Goal: Transaction & Acquisition: Purchase product/service

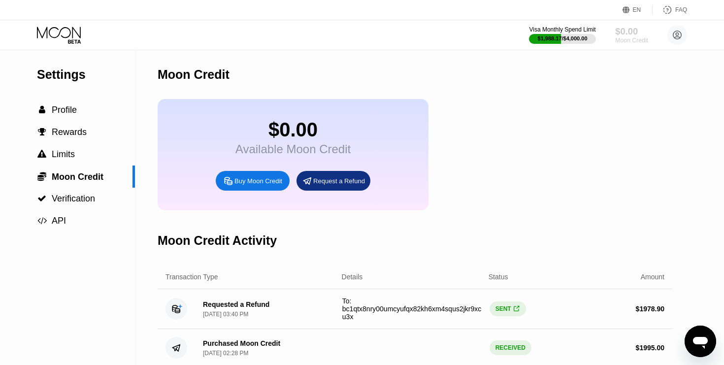
click at [629, 31] on div "$0.00" at bounding box center [632, 31] width 33 height 10
click at [269, 191] on div "Buy Moon Credit" at bounding box center [253, 181] width 74 height 20
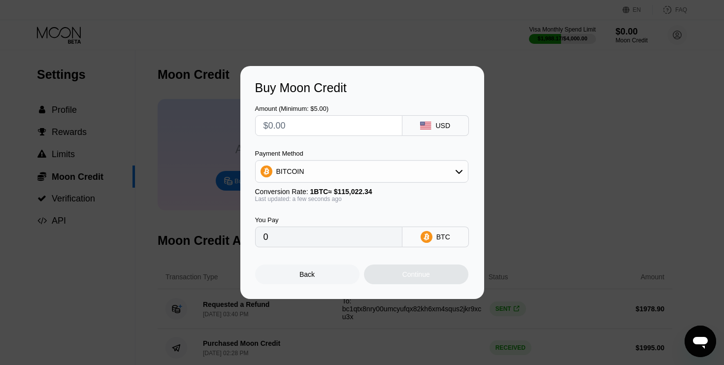
click at [310, 169] on div "BITCOIN" at bounding box center [362, 172] width 212 height 20
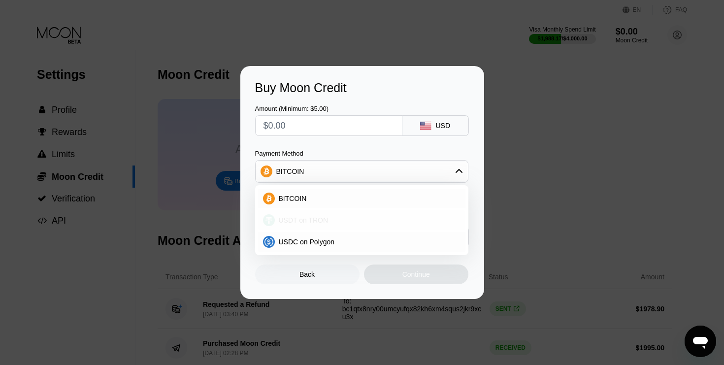
click at [306, 217] on span "USDT on TRON" at bounding box center [304, 220] width 50 height 8
type input "0.00"
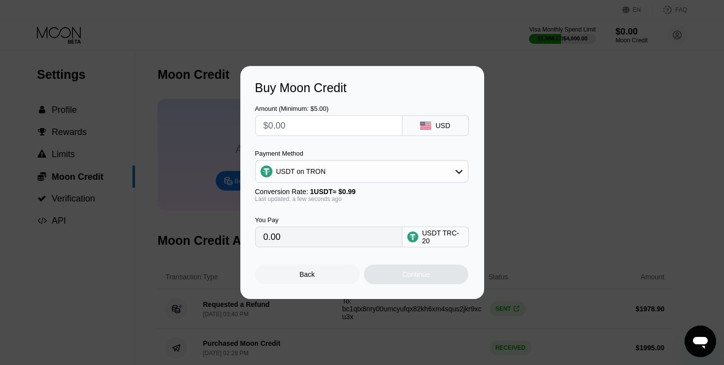
click at [311, 133] on input "text" at bounding box center [329, 126] width 131 height 20
type input "$1"
type input "1.01"
type input "$15"
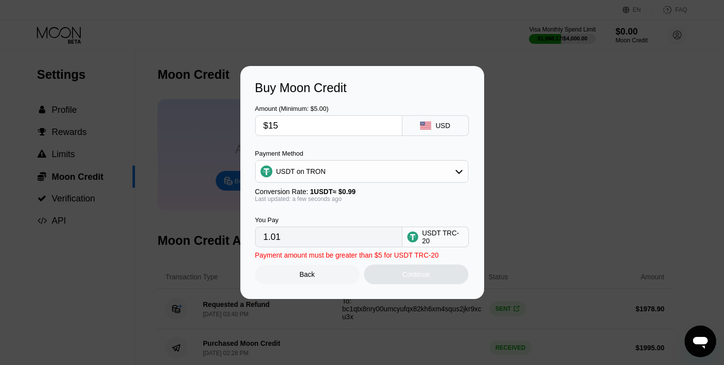
type input "15.15"
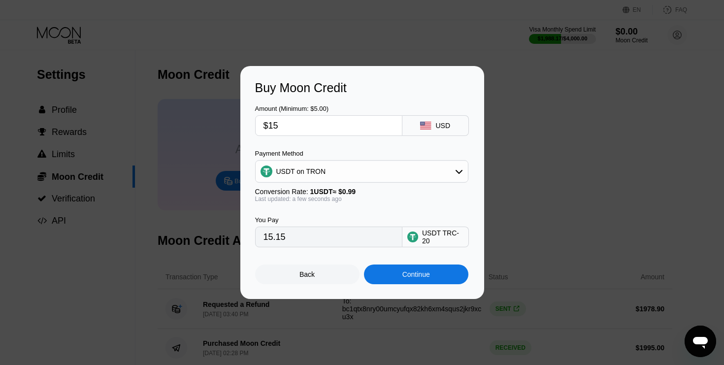
type input "$150"
type input "151.52"
type input "$150"
click at [391, 273] on div "Continue" at bounding box center [416, 275] width 104 height 20
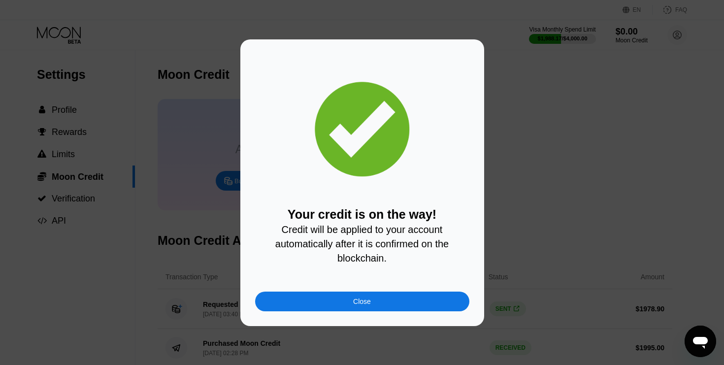
click at [392, 294] on div "Close" at bounding box center [362, 302] width 214 height 20
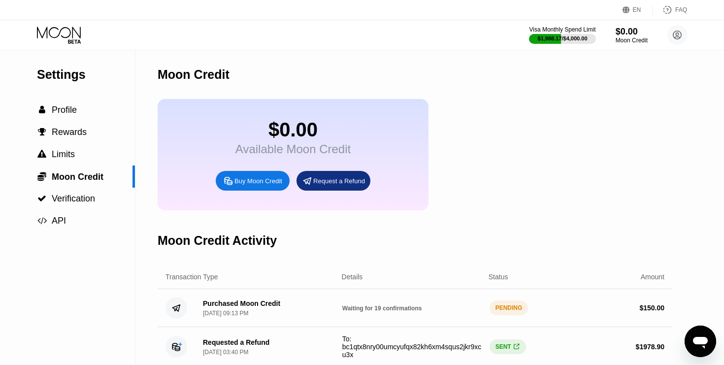
click at [57, 34] on icon at bounding box center [60, 35] width 46 height 17
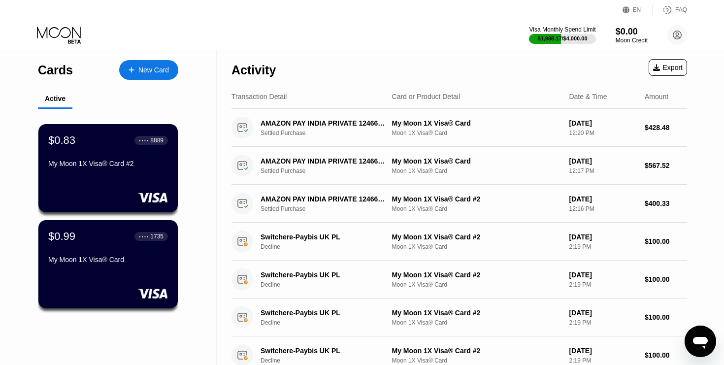
click at [69, 36] on icon at bounding box center [60, 35] width 46 height 17
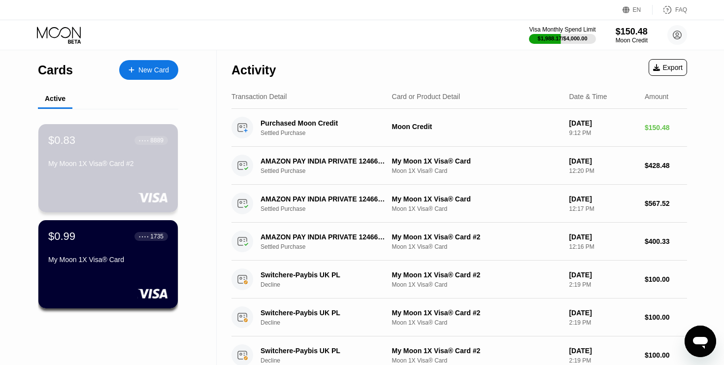
click at [110, 139] on div "$0.83 ● ● ● ● 8889" at bounding box center [108, 140] width 120 height 13
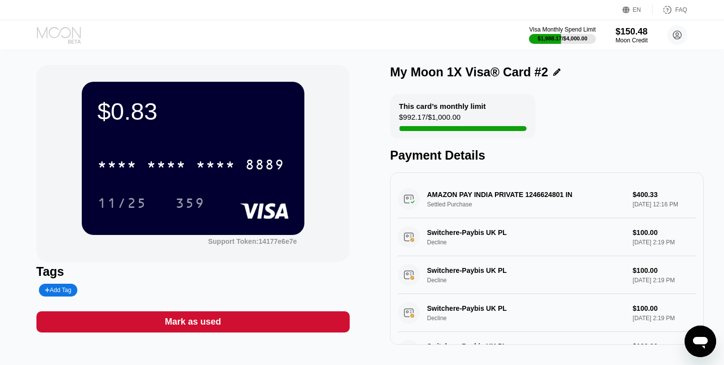
click at [69, 34] on icon at bounding box center [60, 35] width 46 height 17
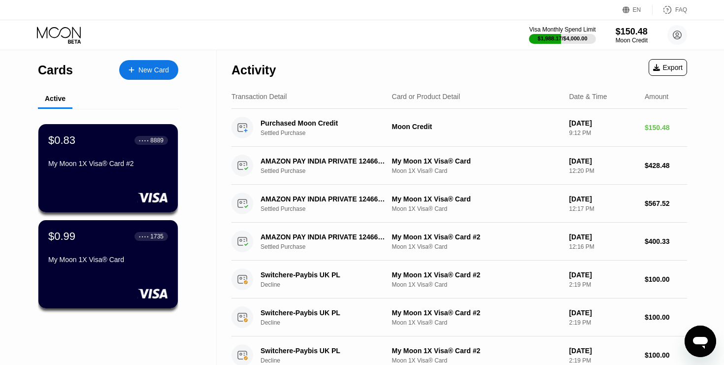
click at [158, 68] on div "New Card" at bounding box center [153, 70] width 31 height 8
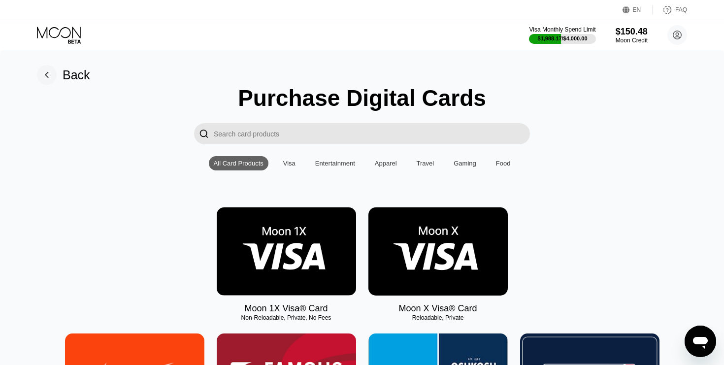
click at [302, 232] on img at bounding box center [286, 251] width 139 height 88
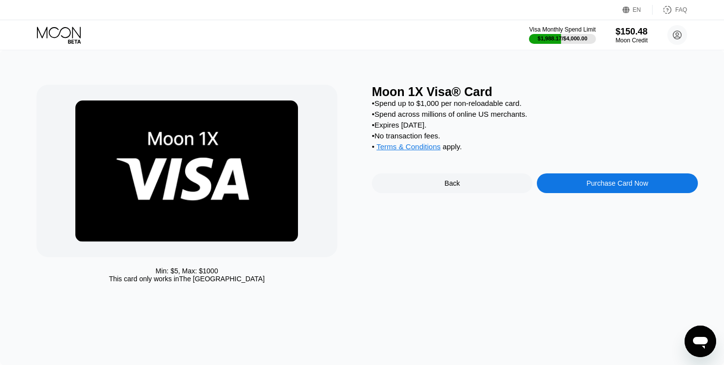
click at [570, 178] on div "Purchase Card Now" at bounding box center [617, 183] width 161 height 20
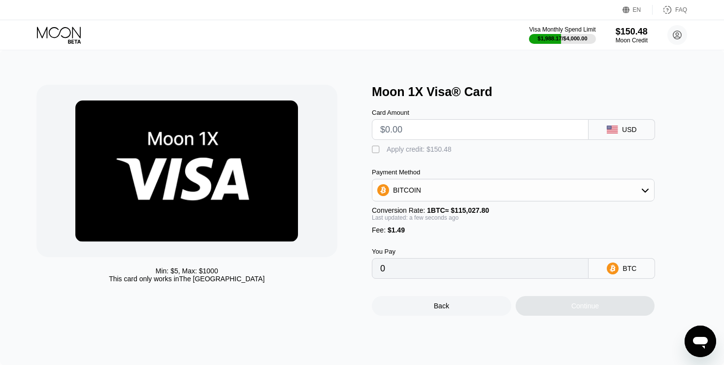
click at [475, 136] on input "text" at bounding box center [480, 130] width 200 height 20
type input "$1"
type input "0.00002165"
type input "$15"
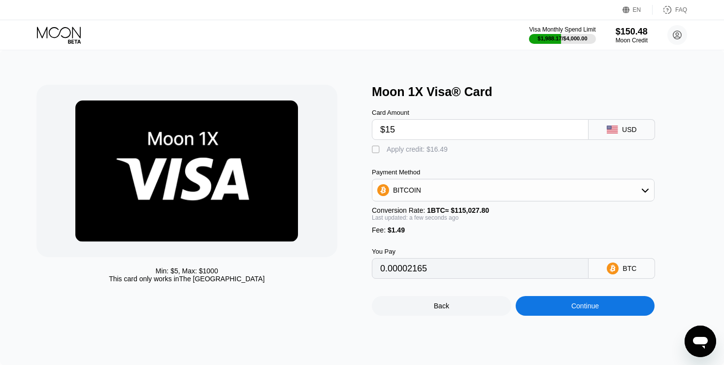
type input "0.00014336"
type input "$150"
type input "0.00131699"
type input "$150"
click at [554, 187] on div "BITCOIN" at bounding box center [514, 190] width 282 height 20
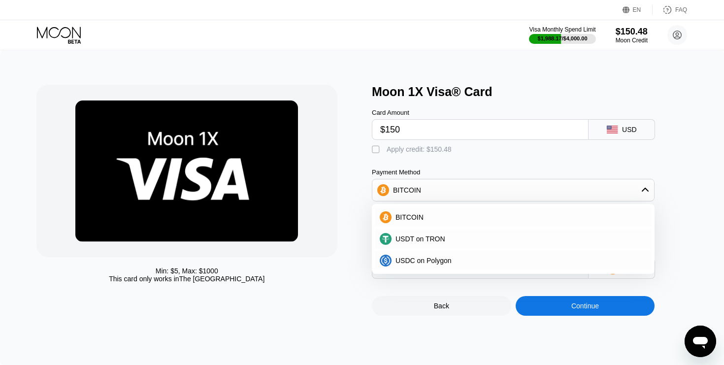
click at [512, 228] on div "BITCOIN" at bounding box center [513, 218] width 283 height 22
click at [429, 146] on div "Apply credit: $150.48" at bounding box center [419, 149] width 65 height 8
type input "0.00000878"
click at [434, 131] on input "$150" at bounding box center [480, 130] width 200 height 20
click at [463, 163] on div "Card Amount $150 USD  Apply credit: $150.48 Payment Method BITCOIN BITCOIN USD…" at bounding box center [529, 189] width 315 height 180
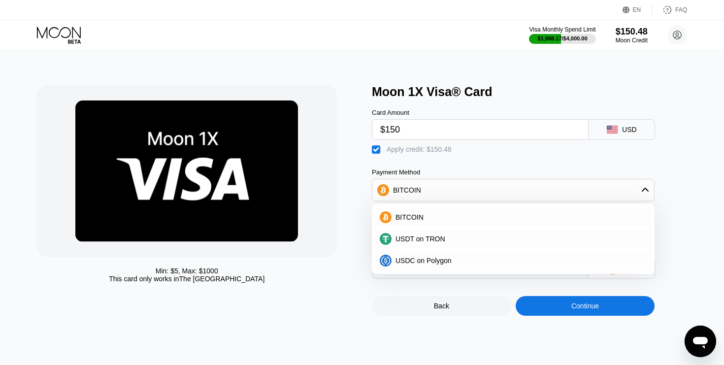
click at [352, 235] on div "Min: $ 5 , Max: $ 1000 This card only works in The United States" at bounding box center [199, 200] width 326 height 231
click at [434, 193] on div "BITCOIN" at bounding box center [514, 190] width 282 height 20
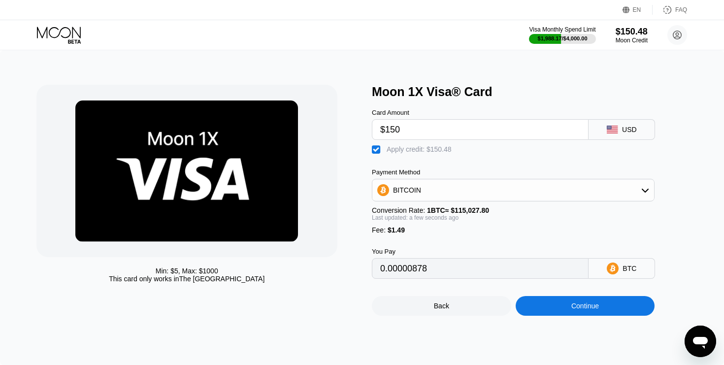
click at [418, 126] on input "$150" at bounding box center [480, 130] width 200 height 20
type input "$15"
type input "0"
click at [441, 128] on input "$147" at bounding box center [480, 130] width 200 height 20
type input "$149"
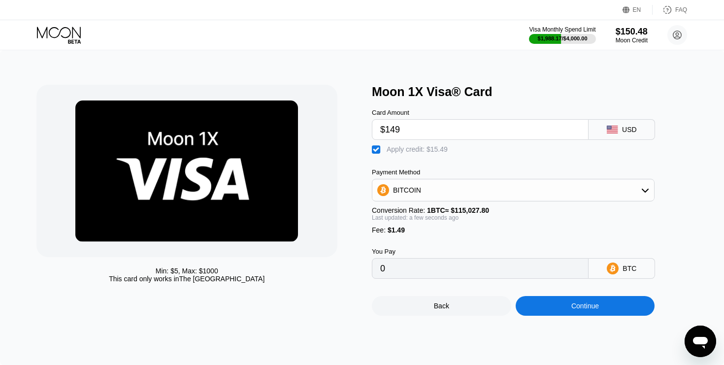
type input "0.00000009"
type input "$14"
type input "0"
type input "$148"
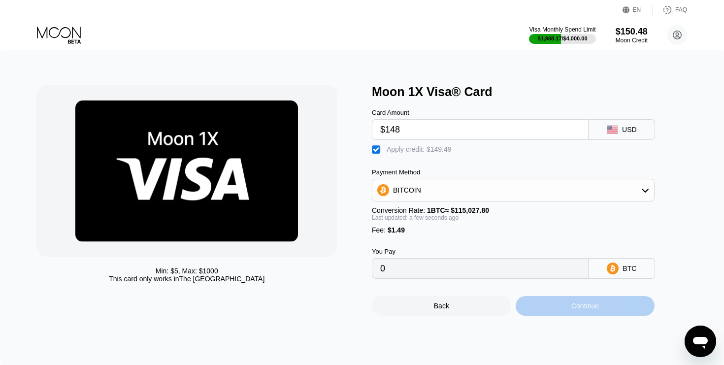
click at [562, 308] on div "Continue" at bounding box center [585, 306] width 139 height 20
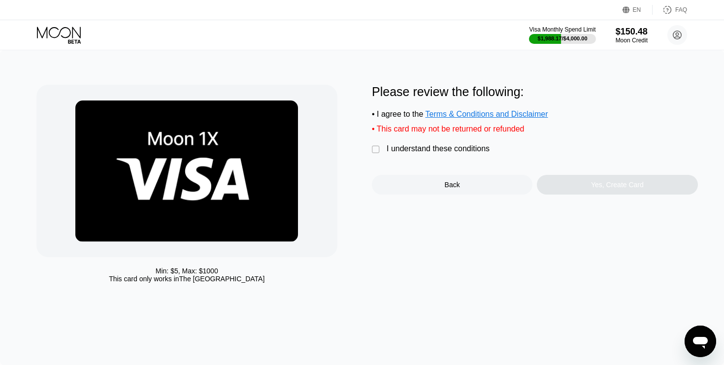
click at [387, 145] on div "I understand these conditions" at bounding box center [438, 148] width 103 height 9
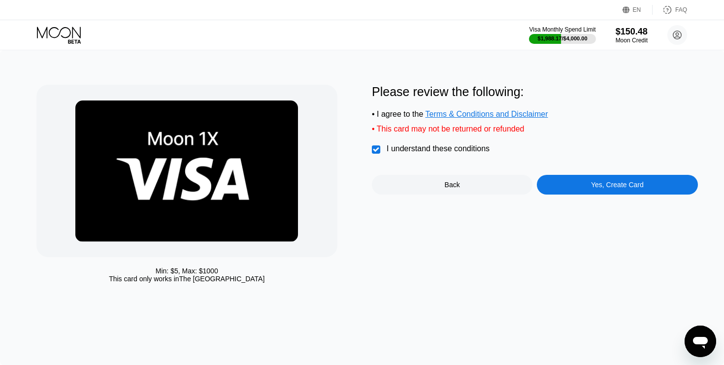
click at [559, 183] on div "Yes, Create Card" at bounding box center [617, 185] width 161 height 20
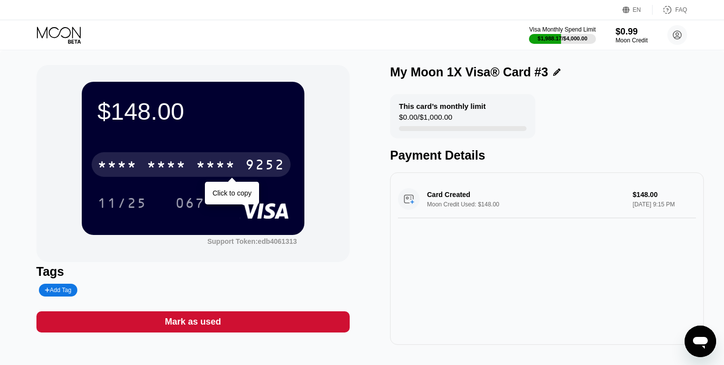
click at [265, 166] on div "9252" at bounding box center [264, 166] width 39 height 16
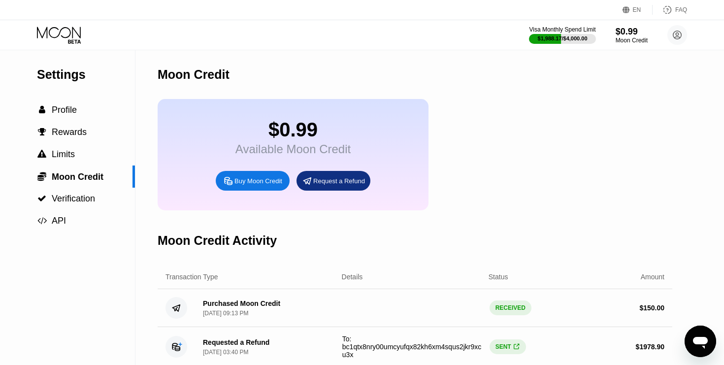
click at [57, 39] on icon at bounding box center [60, 35] width 46 height 17
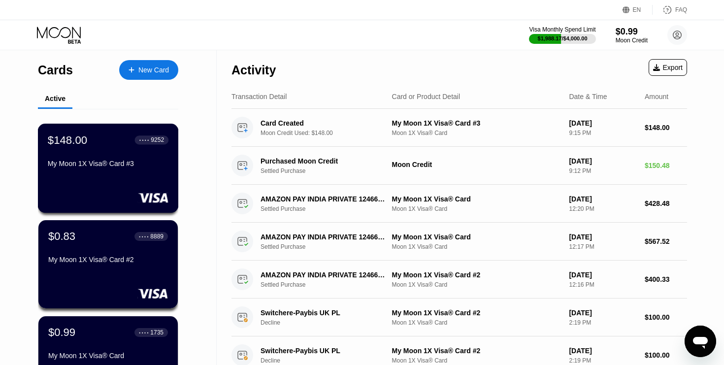
click at [103, 155] on div "$148.00 ● ● ● ● 9252 My Moon 1X Visa® Card #3" at bounding box center [108, 153] width 121 height 38
